Goal: Information Seeking & Learning: Check status

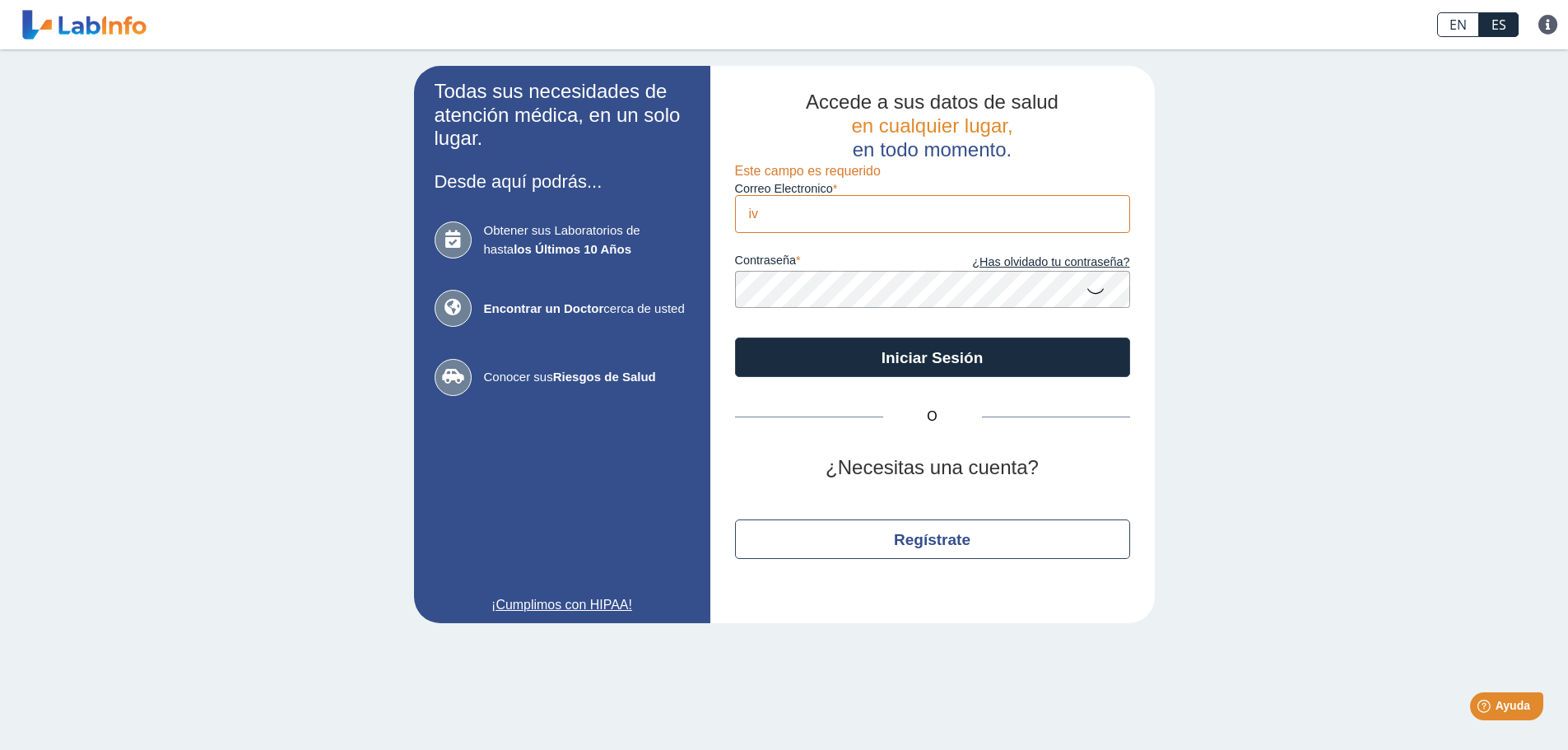
type input "[EMAIL_ADDRESS][DOMAIN_NAME]"
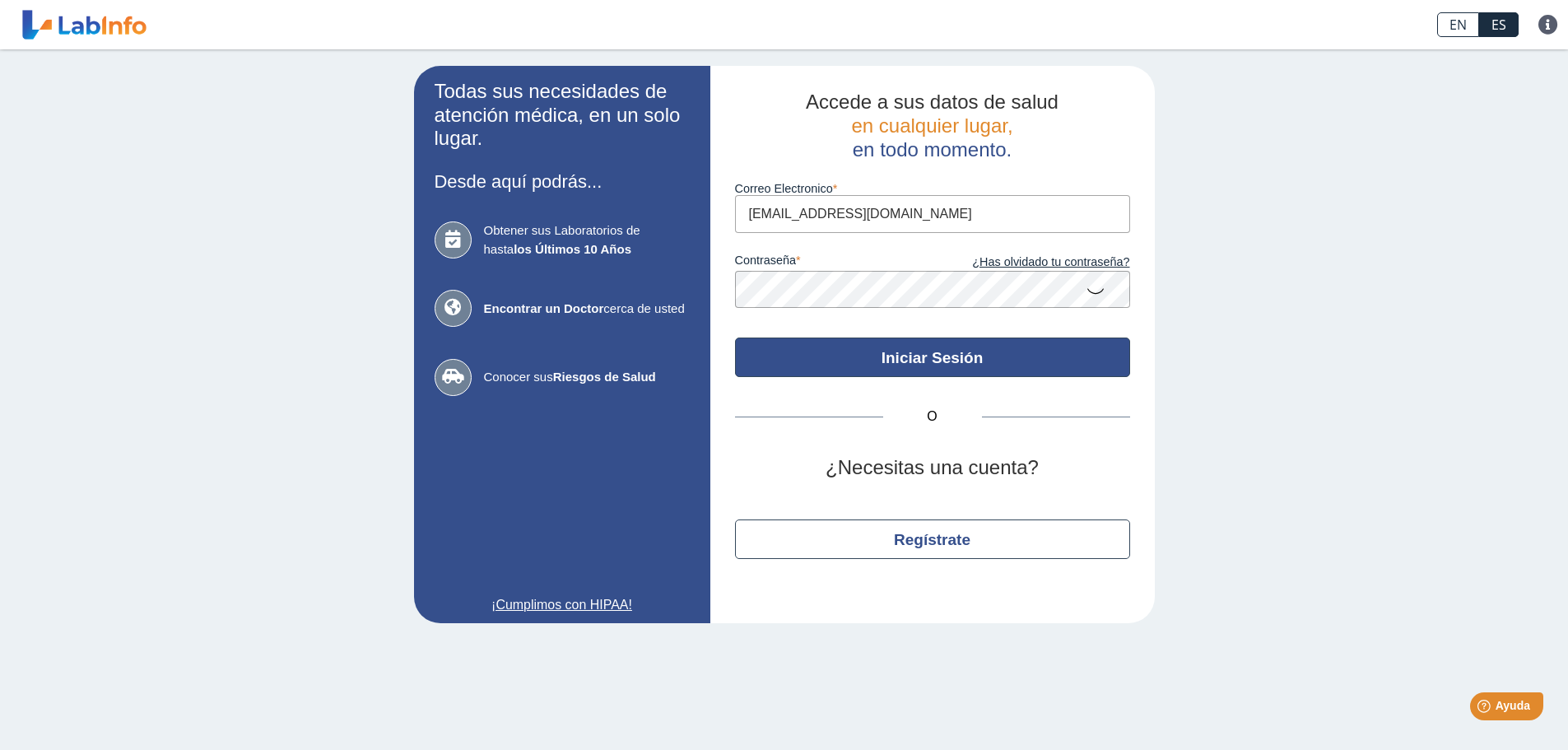
click at [933, 351] on button "Iniciar Sesión" at bounding box center [932, 357] width 395 height 39
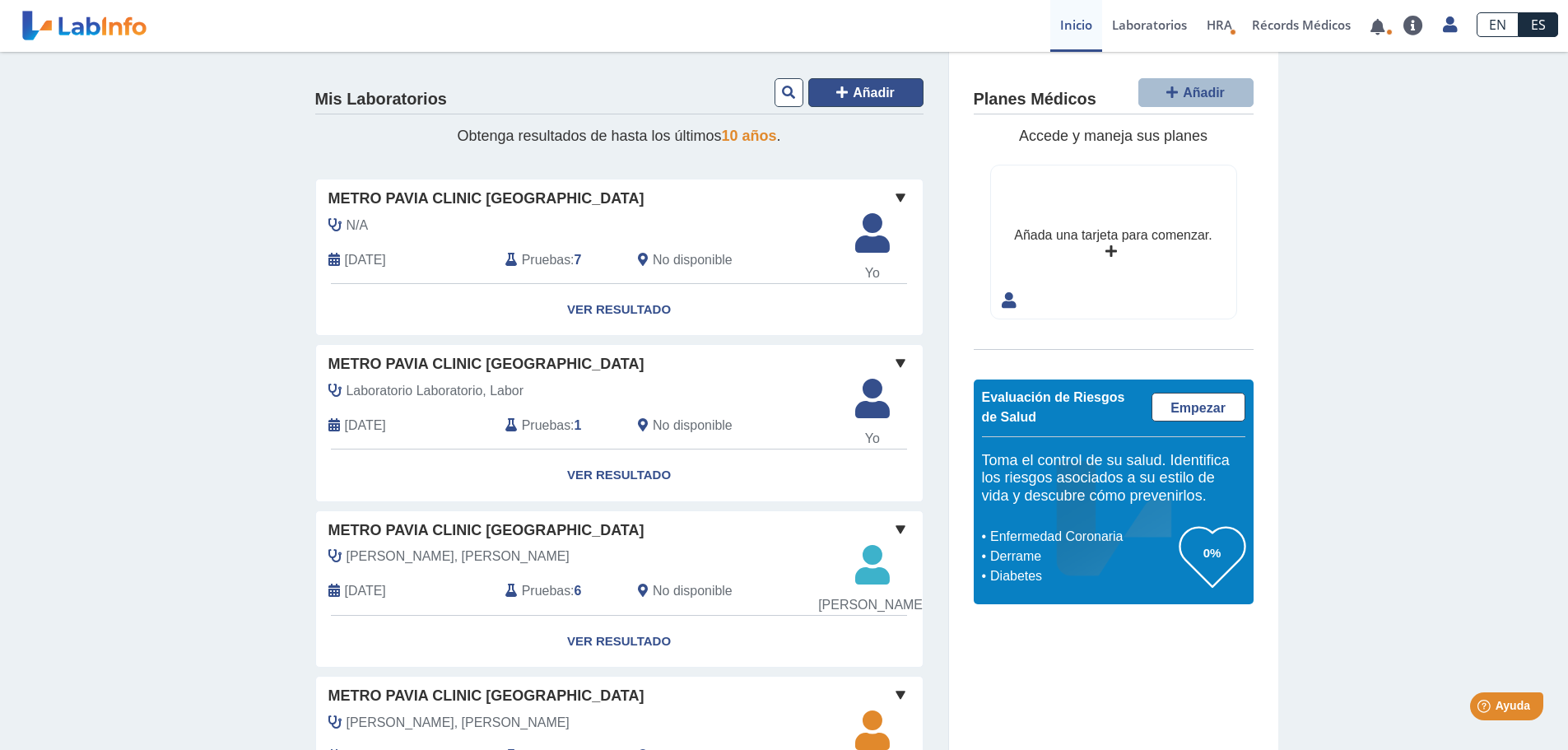
click at [885, 87] on span "Añadir" at bounding box center [873, 92] width 42 height 14
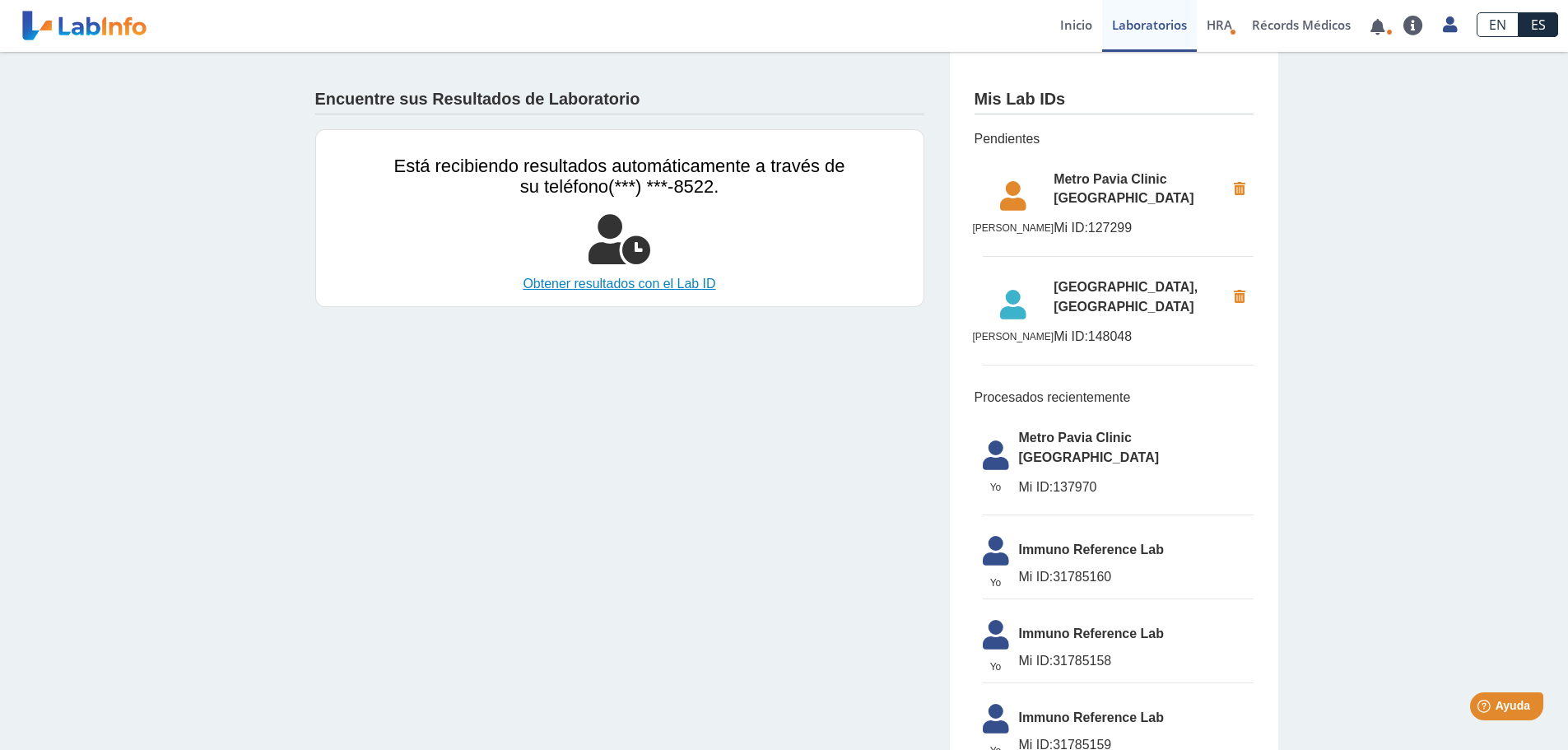
click at [601, 288] on link "Obtener resultados con el Lab ID" at bounding box center [620, 283] width 451 height 20
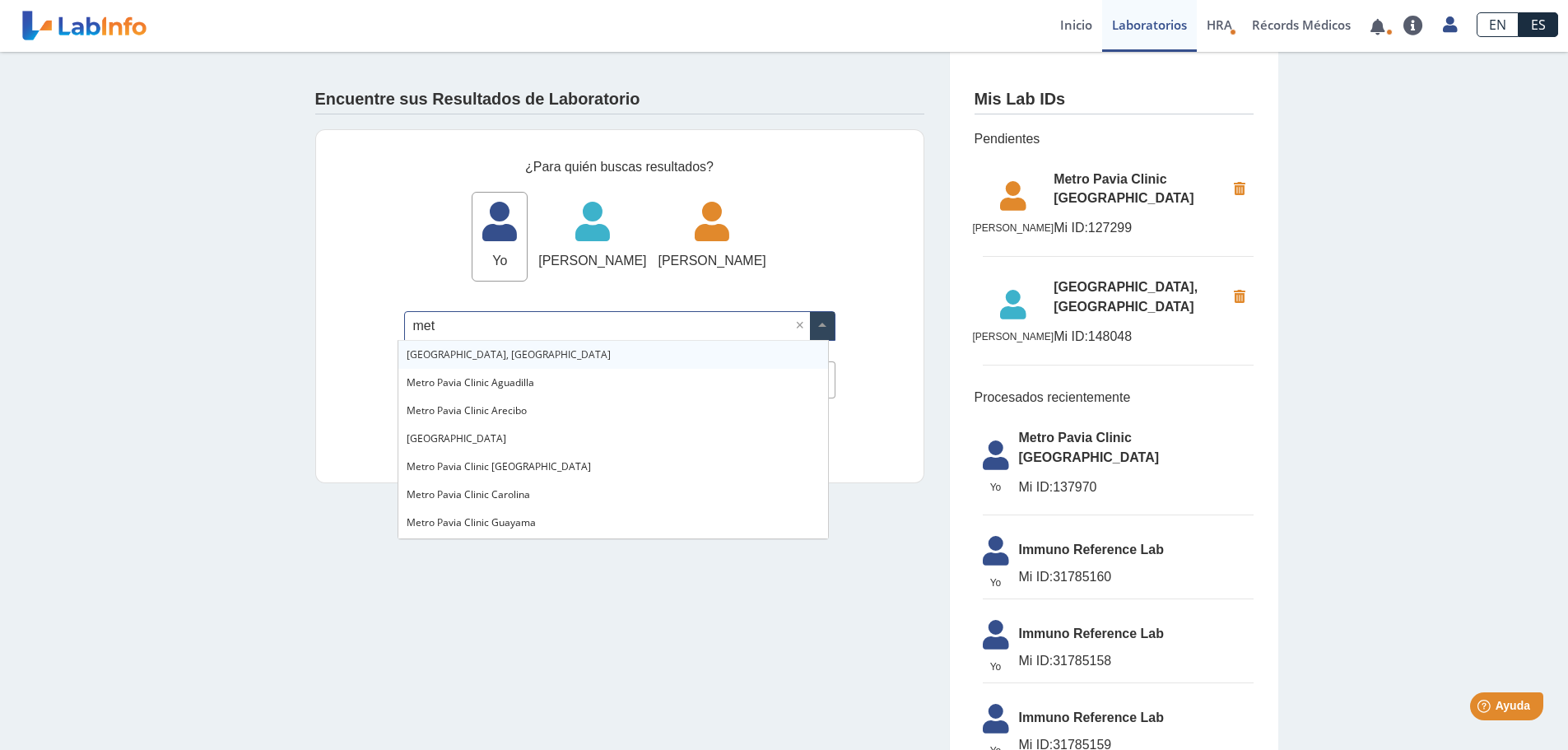
type input "metr"
click at [498, 465] on span "Metro [PERSON_NAME] Clinic [GEOGRAPHIC_DATA]" at bounding box center [499, 465] width 184 height 14
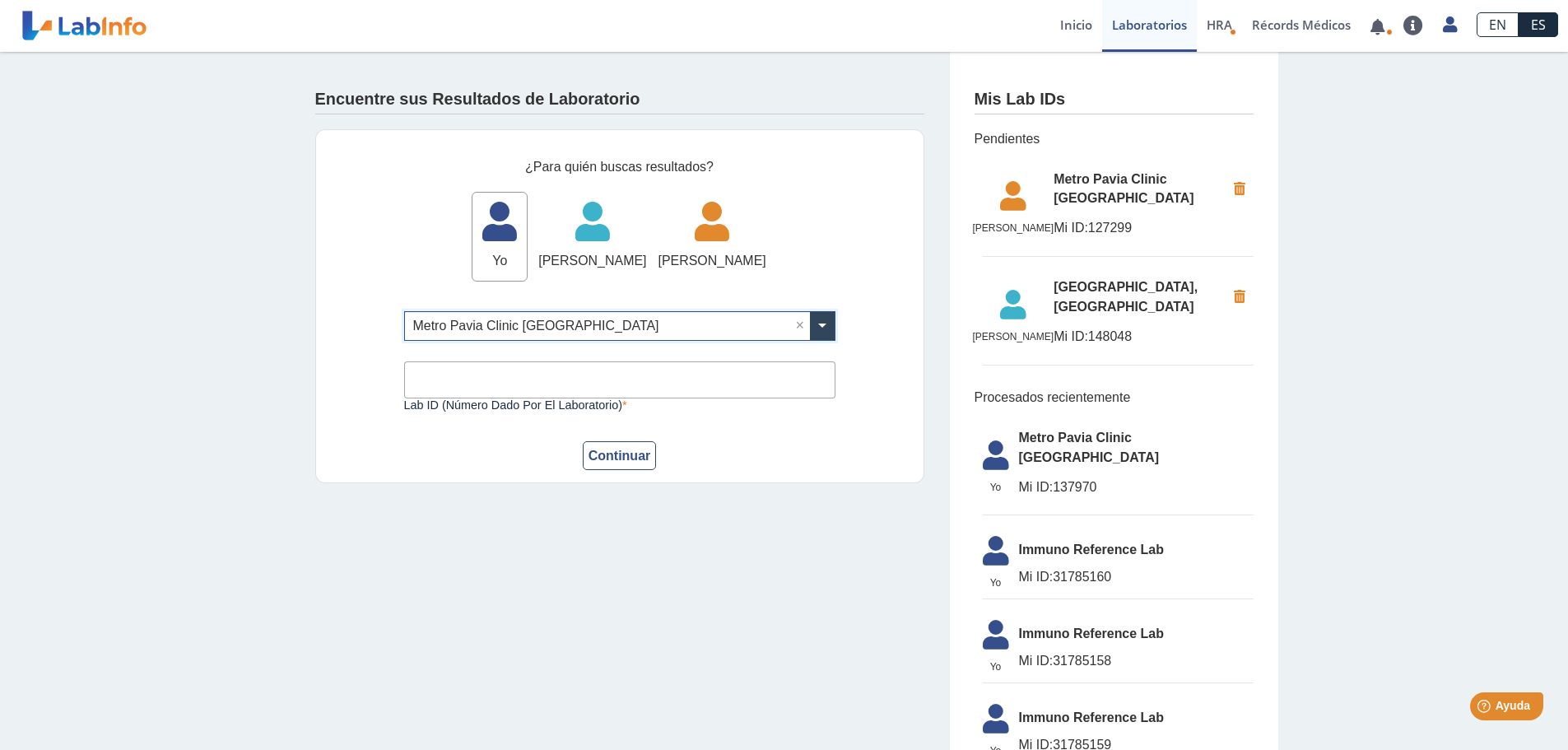
click at [473, 386] on input "Lab ID (número dado por el laboratorio)" at bounding box center [619, 380] width 431 height 37
type input "142928"
click at [593, 455] on button "Continuar" at bounding box center [620, 455] width 74 height 29
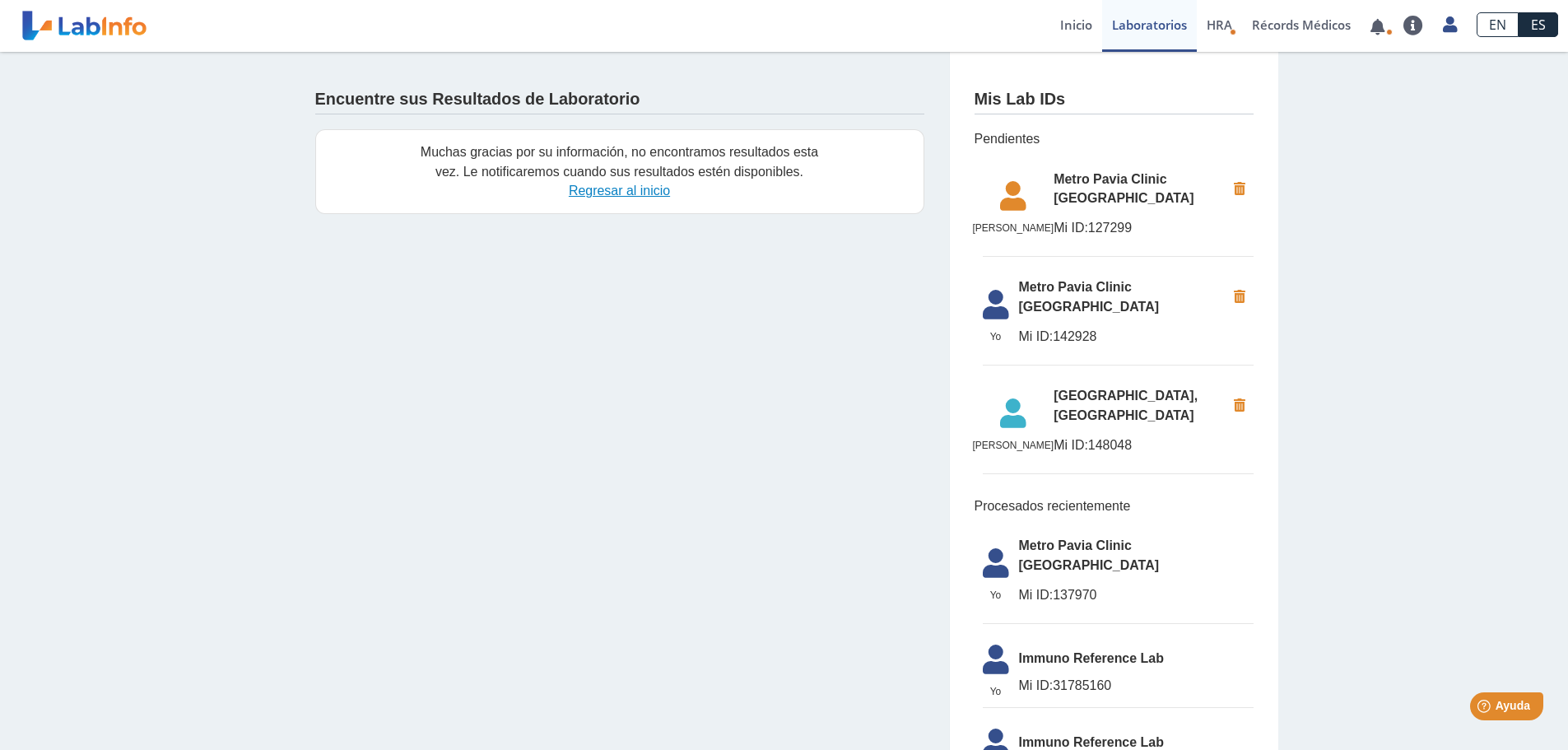
click at [599, 197] on link "Regresar al inicio" at bounding box center [619, 190] width 101 height 14
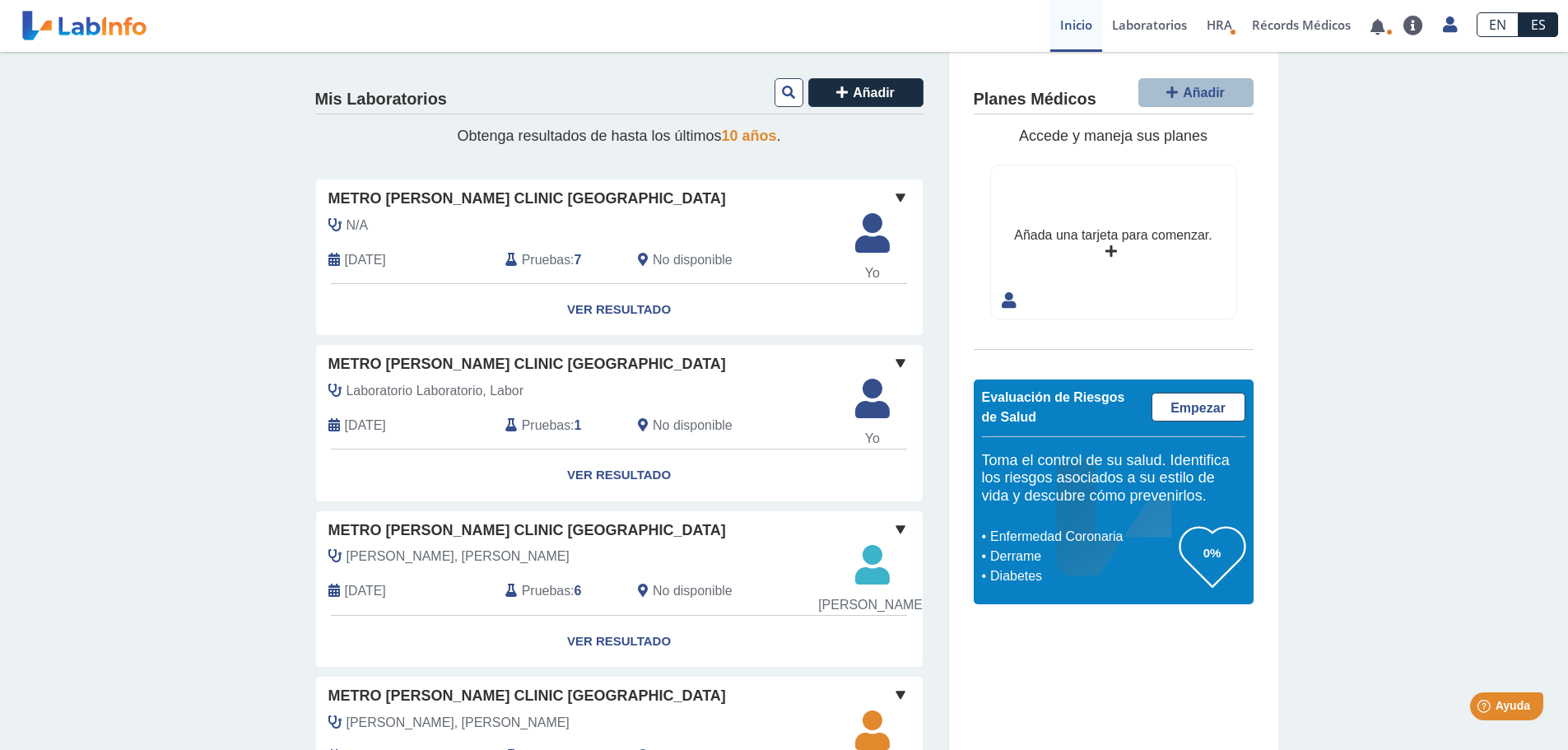
scroll to position [658, 0]
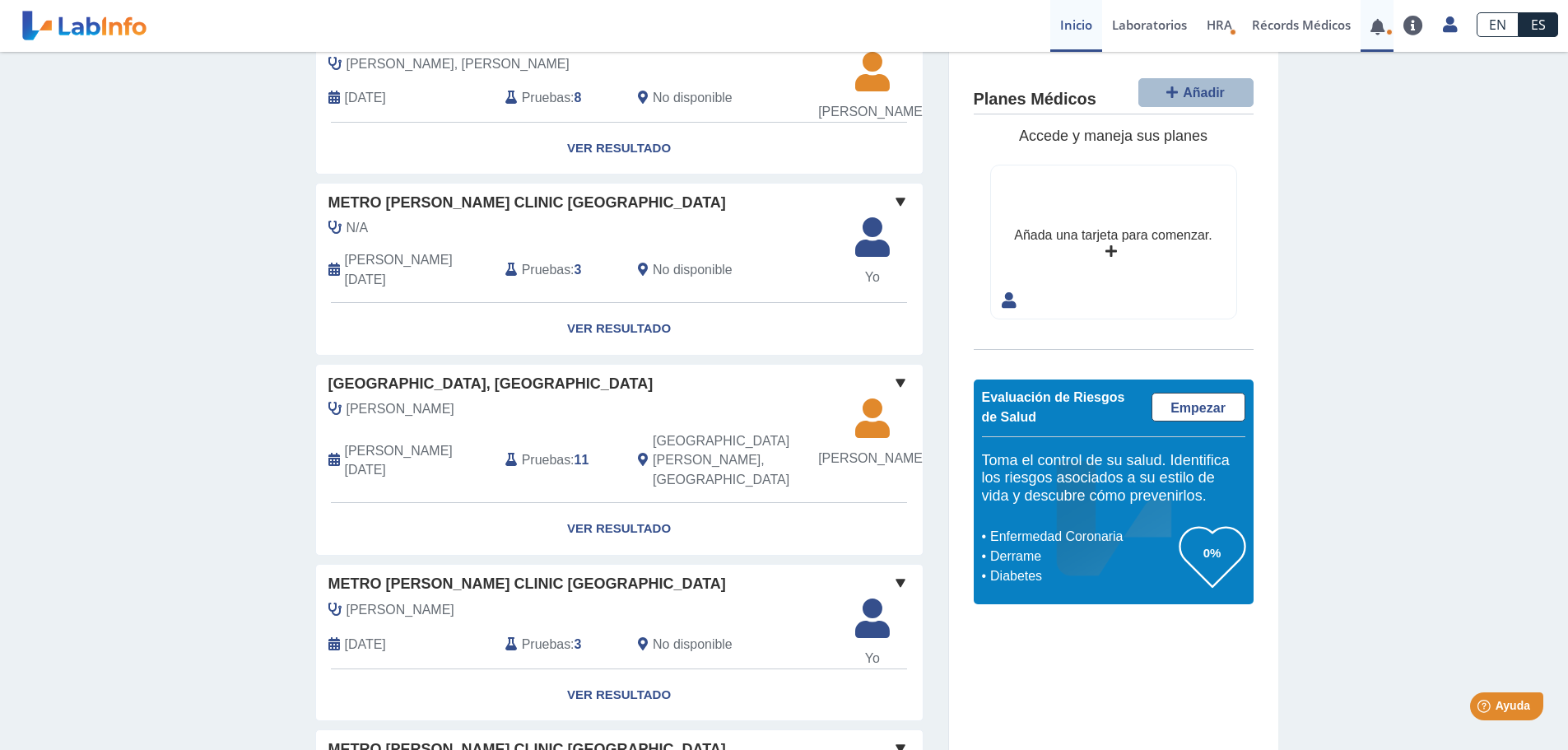
click at [1383, 31] on link at bounding box center [1377, 26] width 34 height 12
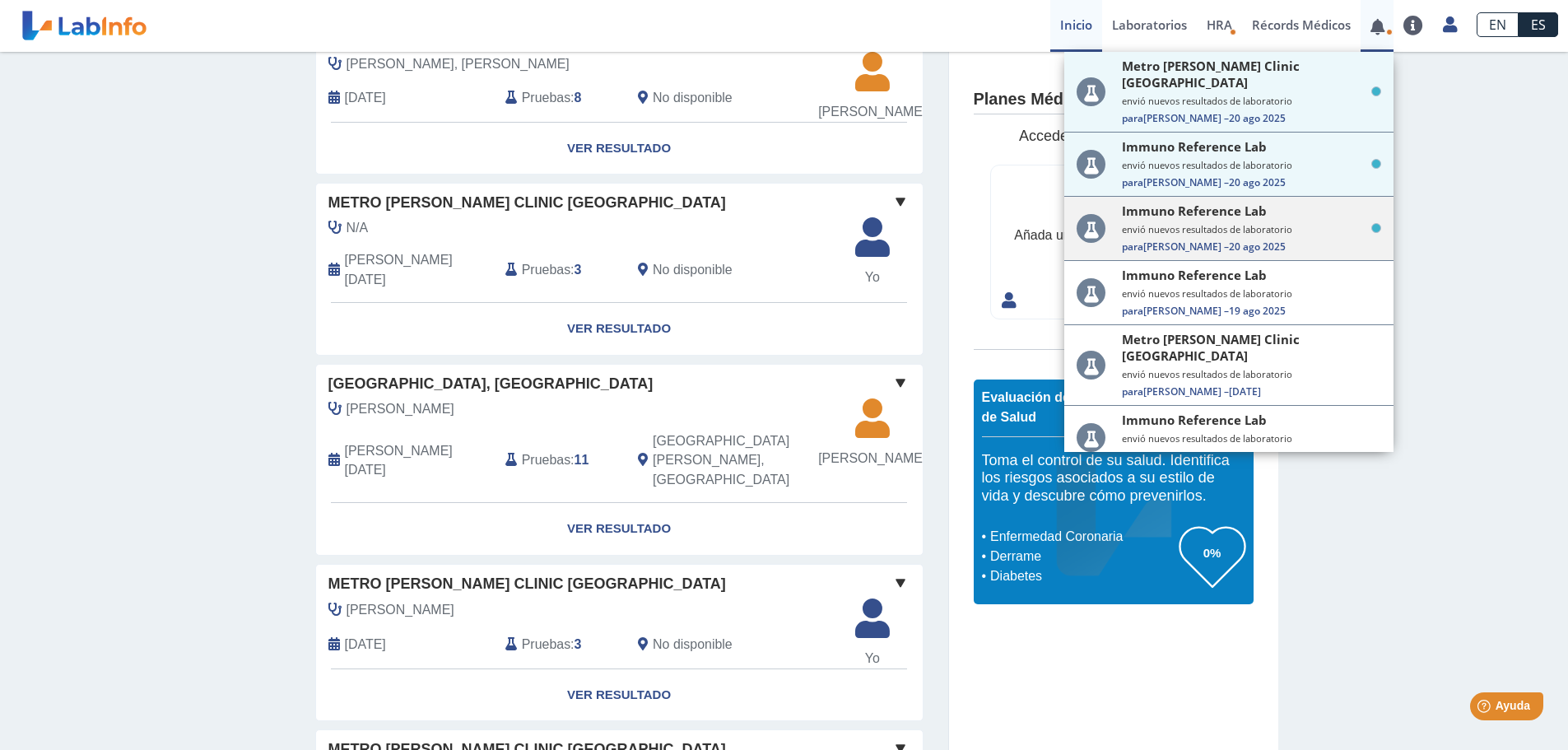
click at [1228, 239] on span "20 ago 2025" at bounding box center [1256, 246] width 57 height 14
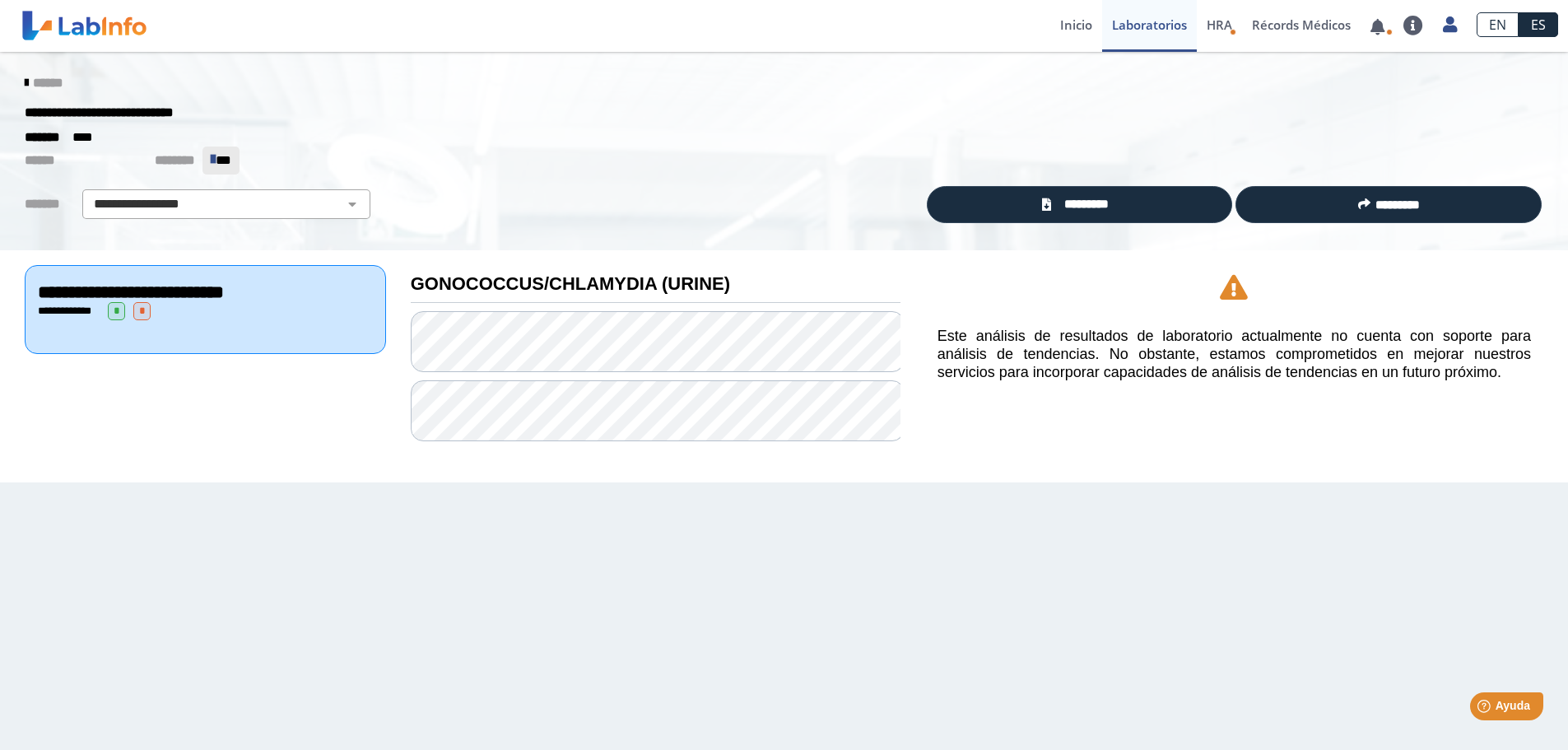
click at [25, 82] on icon at bounding box center [27, 83] width 4 height 13
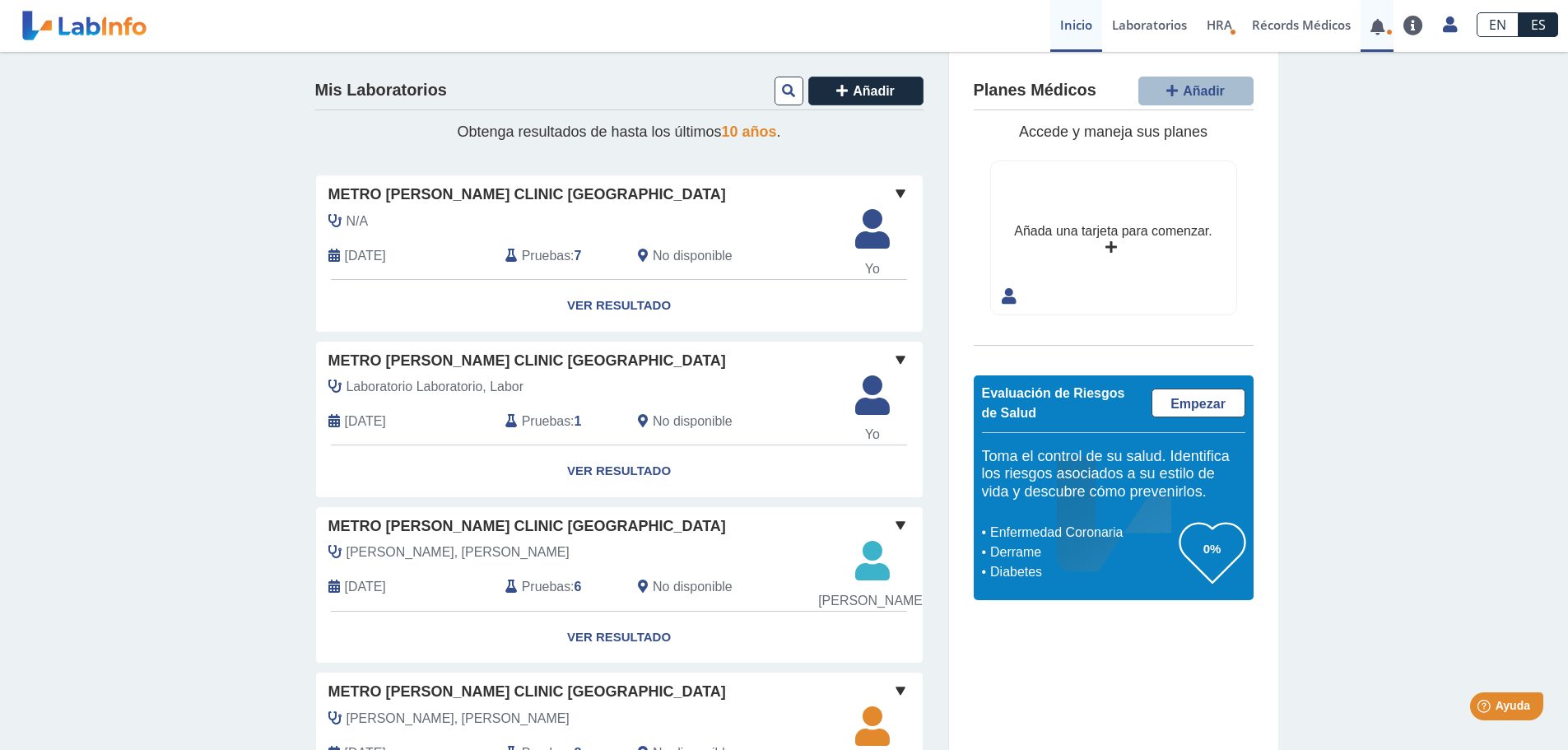
click at [1375, 33] on link at bounding box center [1377, 26] width 34 height 12
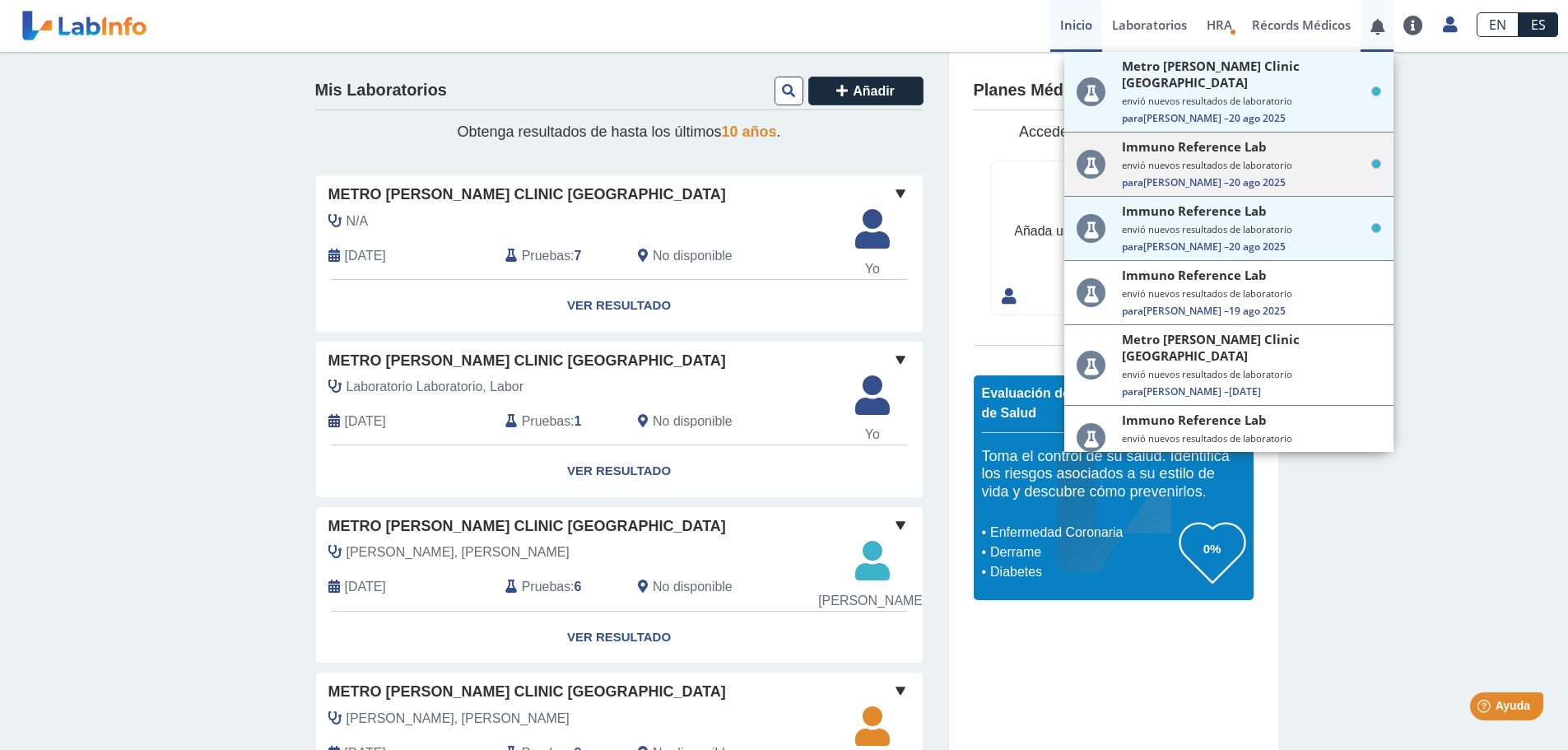
click at [1263, 175] on div "Immuno Reference Lab envió nuevos resultados de laboratorio Para [PERSON_NAME] …" at bounding box center [1228, 164] width 329 height 64
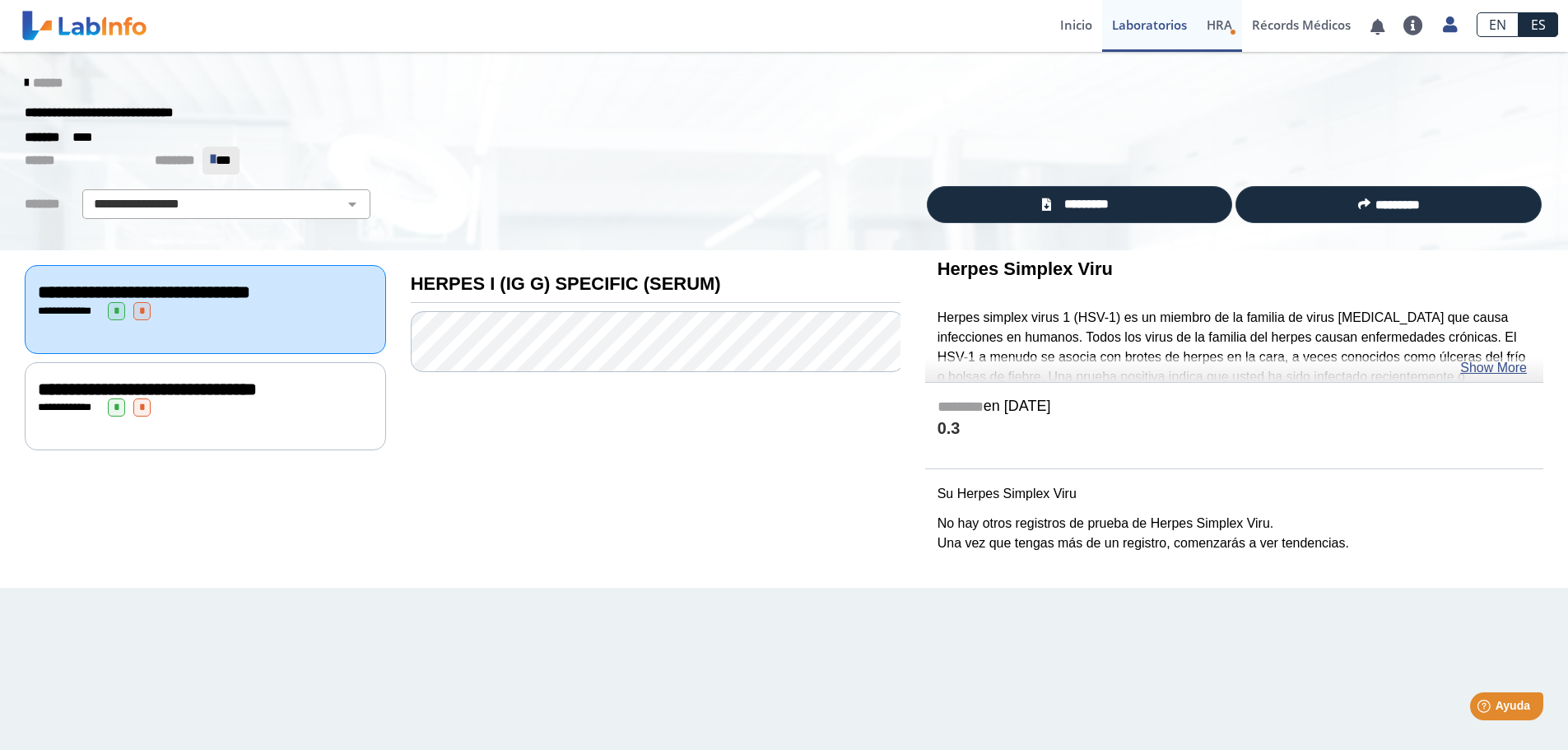
click at [1211, 32] on span "HRA" at bounding box center [1218, 25] width 25 height 17
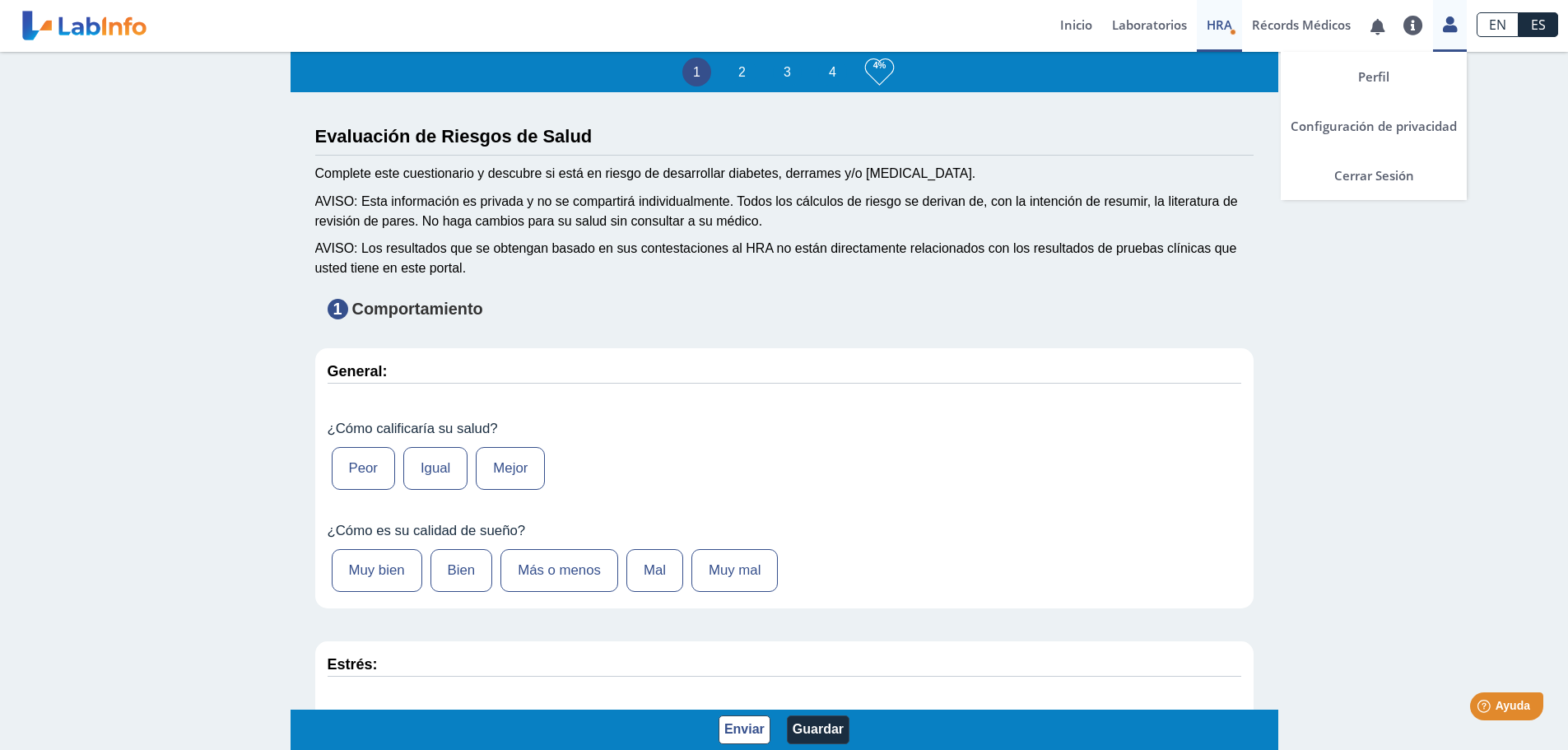
click at [1445, 35] on div "Perfil Configuración de privacidad Cerrar Sesión" at bounding box center [1449, 26] width 34 height 52
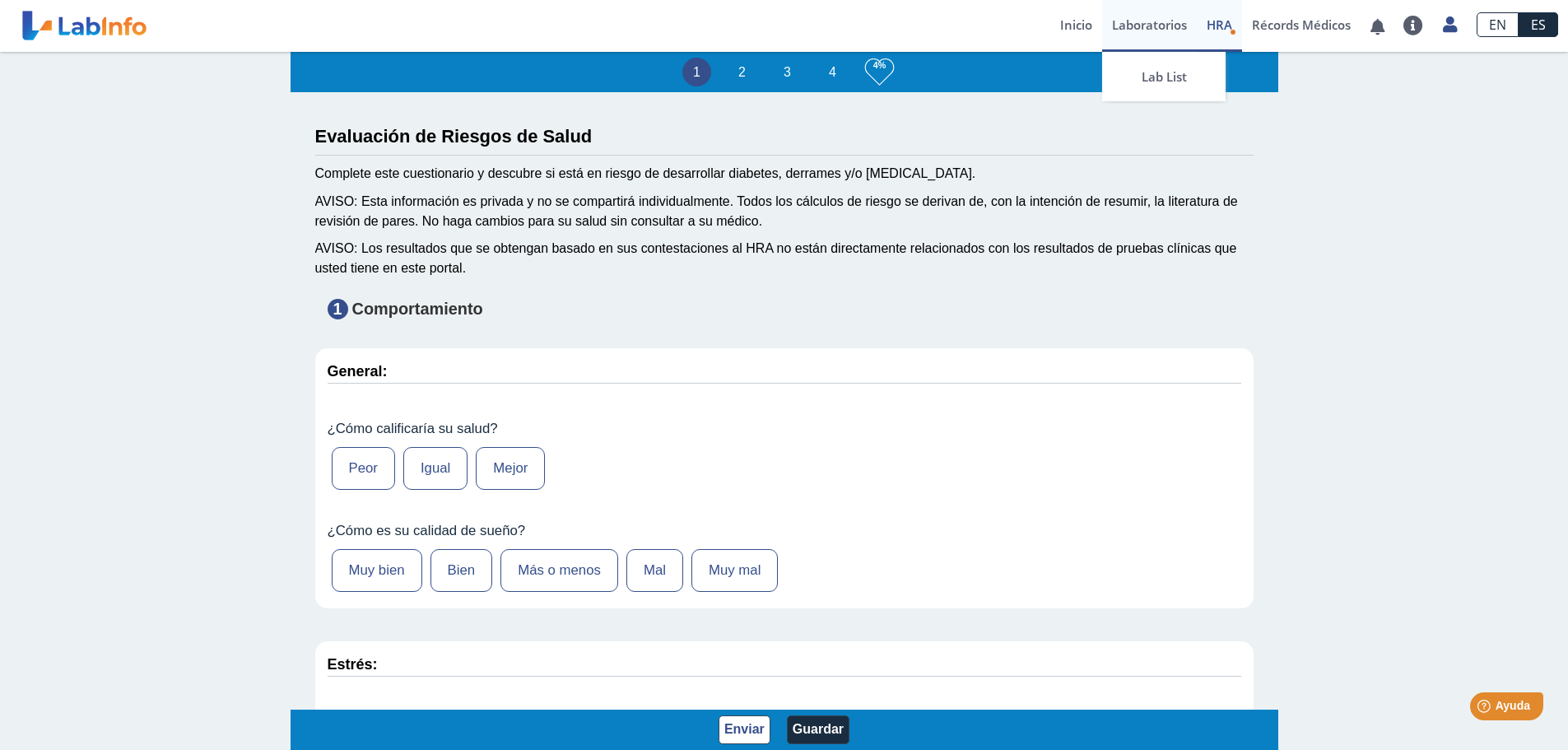
click at [1154, 32] on link "Laboratorios" at bounding box center [1149, 26] width 95 height 52
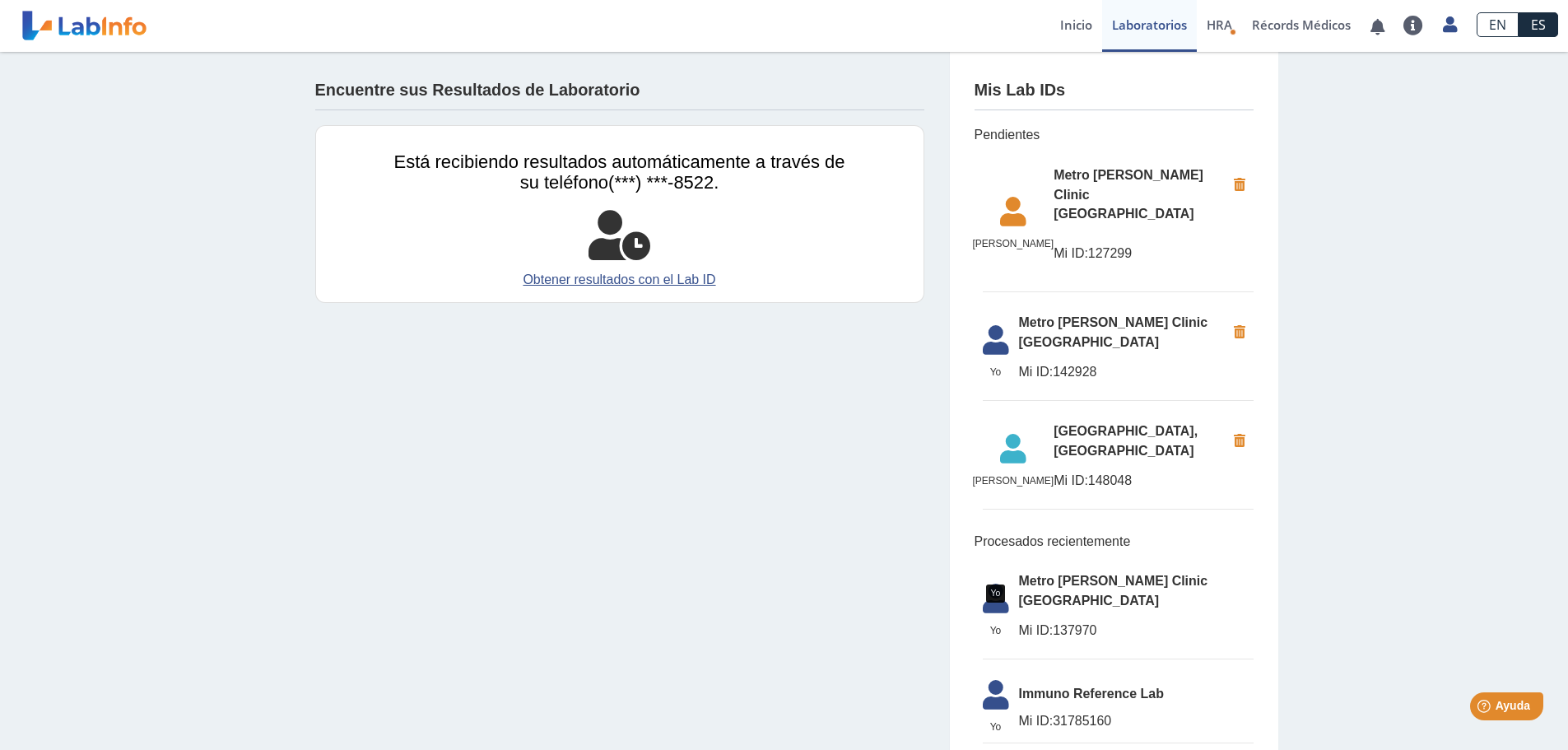
click at [1004, 325] on icon at bounding box center [996, 344] width 47 height 39
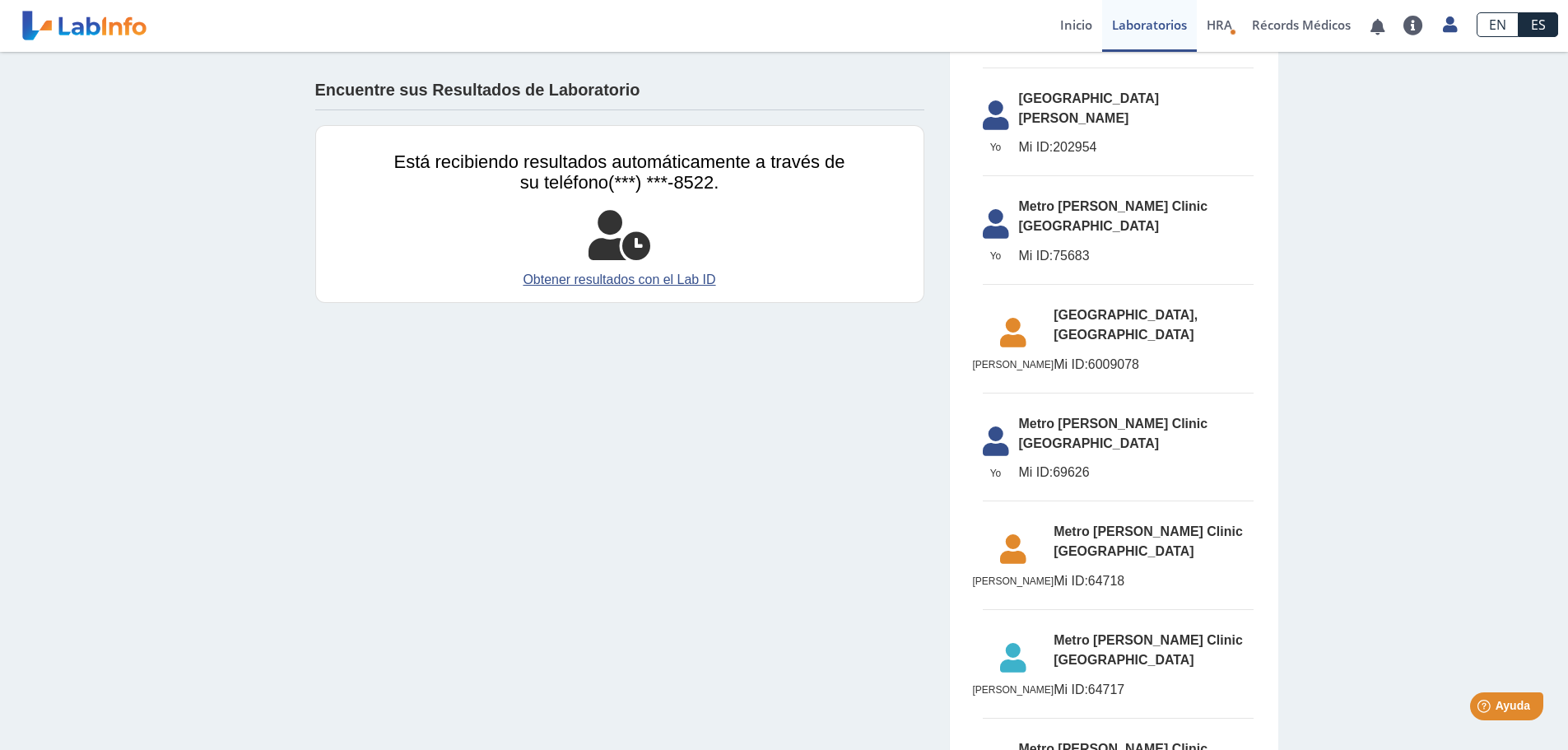
scroll to position [1970, 0]
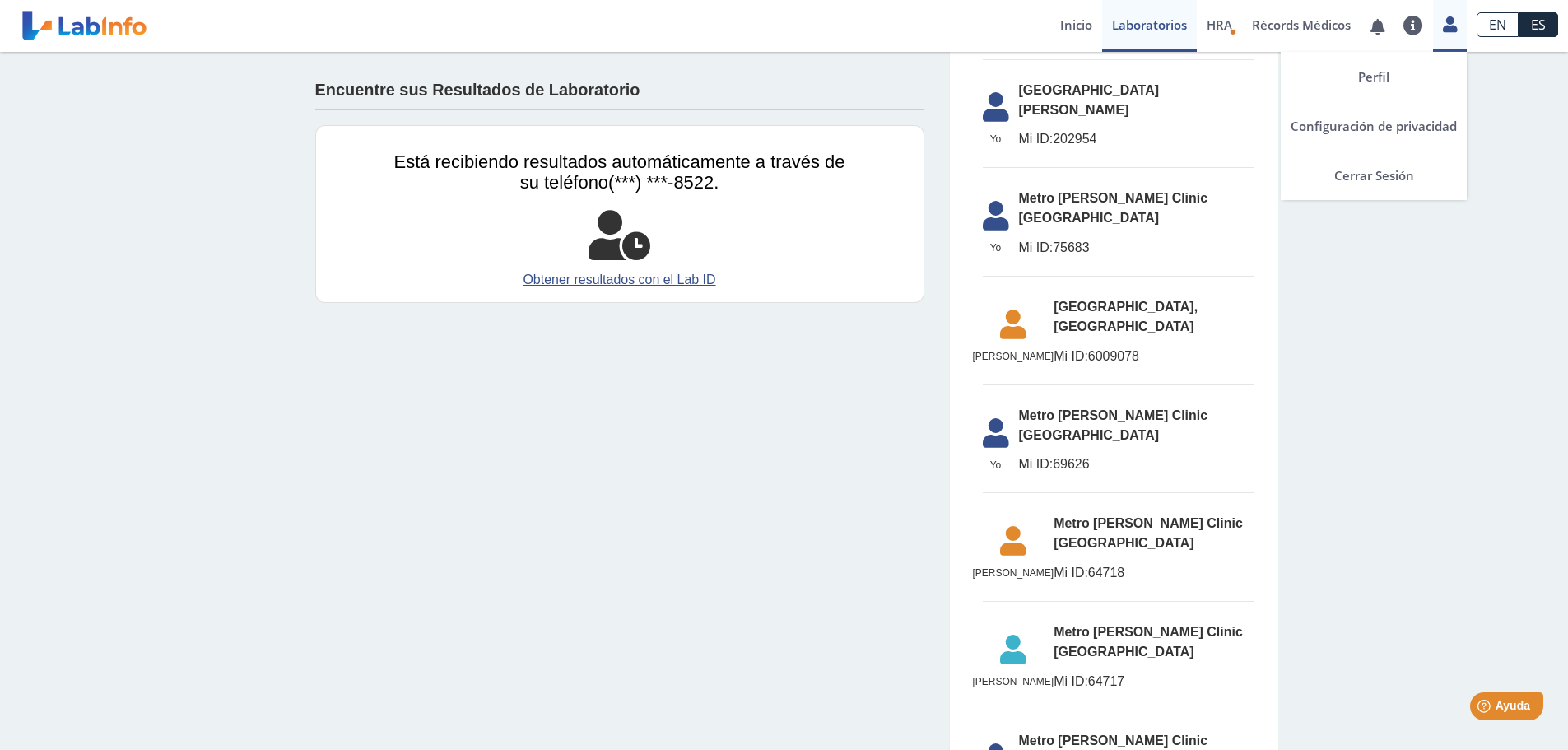
click at [1441, 32] on link at bounding box center [1449, 21] width 34 height 21
click at [1366, 179] on link "Cerrar Sesión" at bounding box center [1374, 175] width 186 height 49
